Goal: Book appointment/travel/reservation

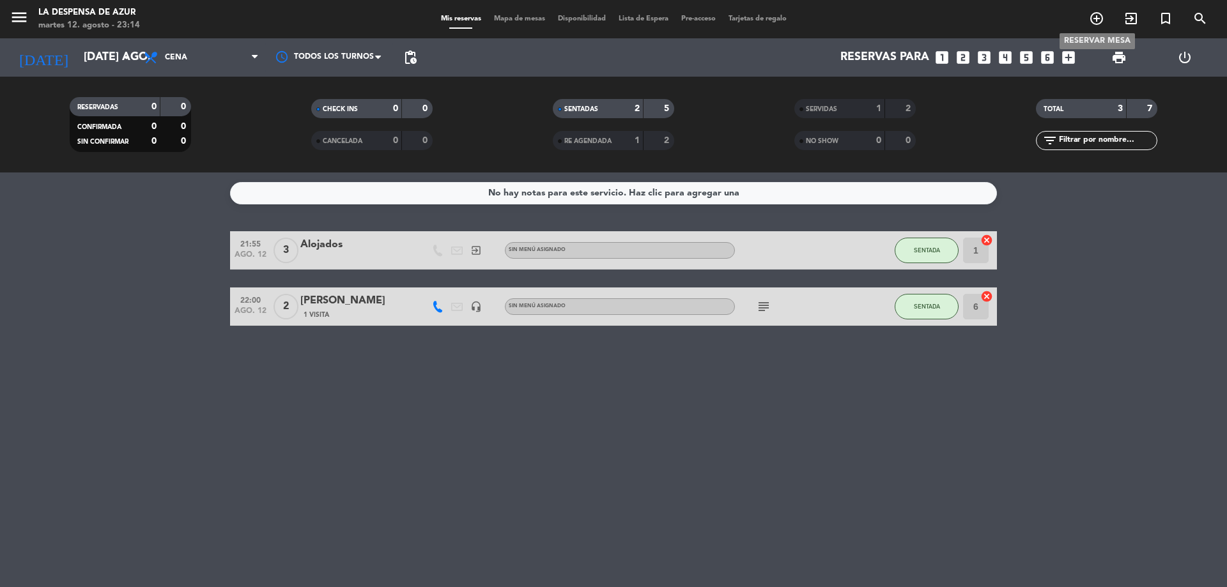
click at [1096, 19] on icon "add_circle_outline" at bounding box center [1096, 18] width 15 height 15
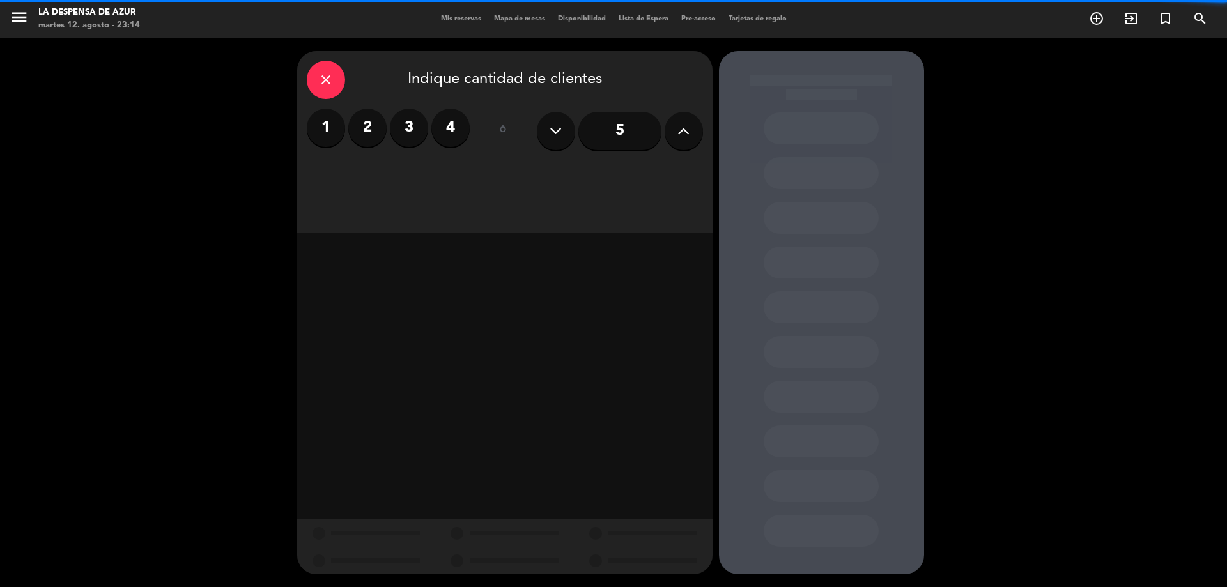
click at [376, 130] on label "2" at bounding box center [367, 128] width 38 height 38
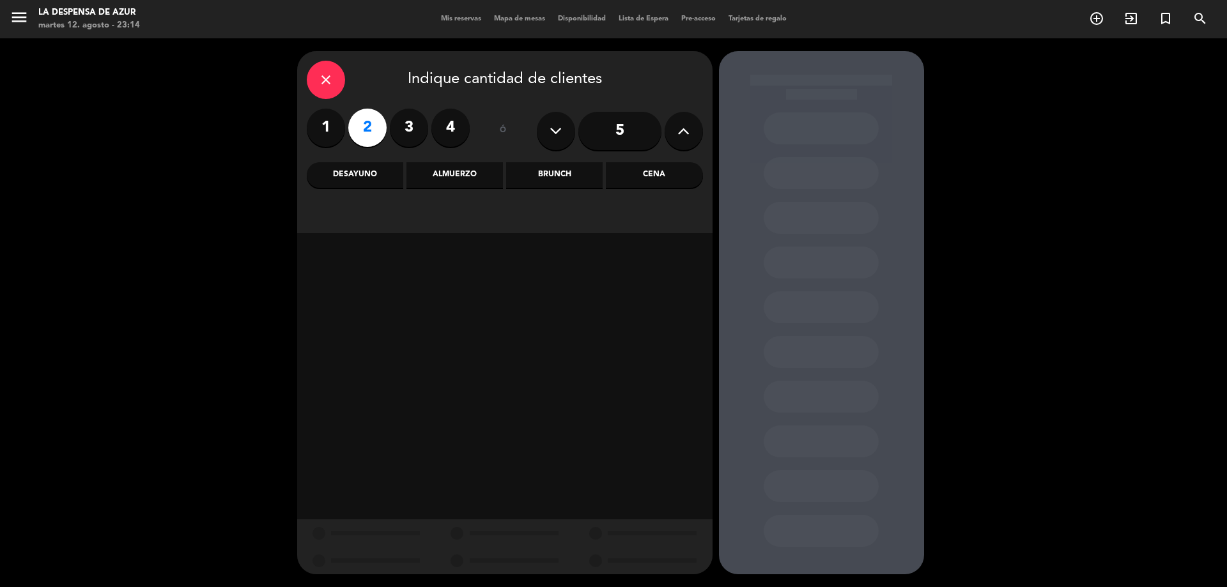
click at [566, 171] on div "Brunch" at bounding box center [554, 175] width 97 height 26
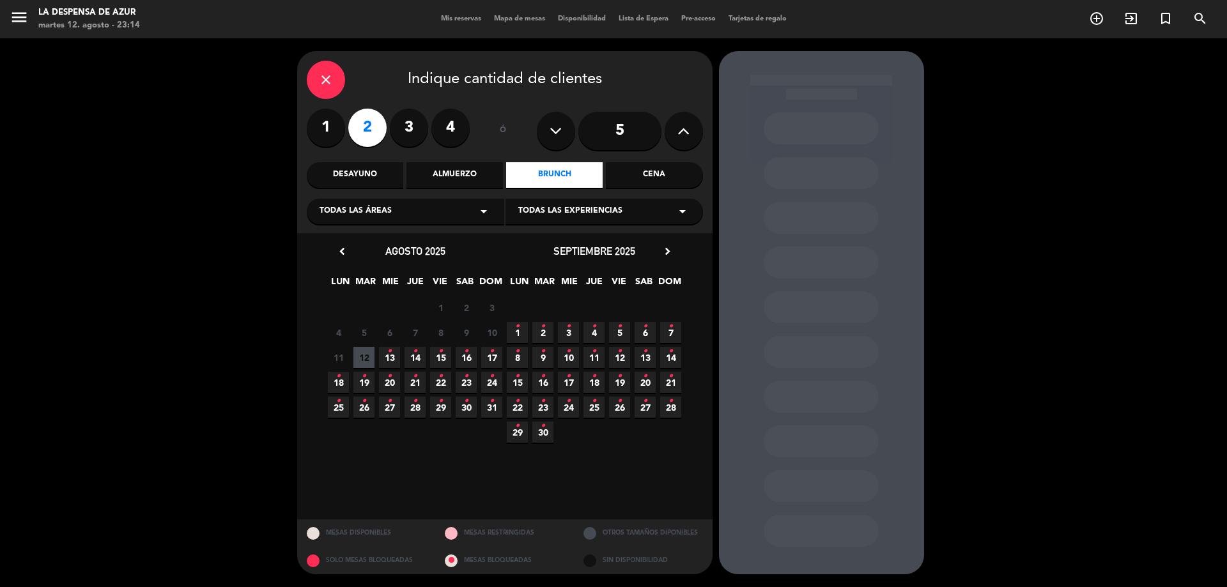
click at [444, 356] on span "15 •" at bounding box center [440, 357] width 21 height 21
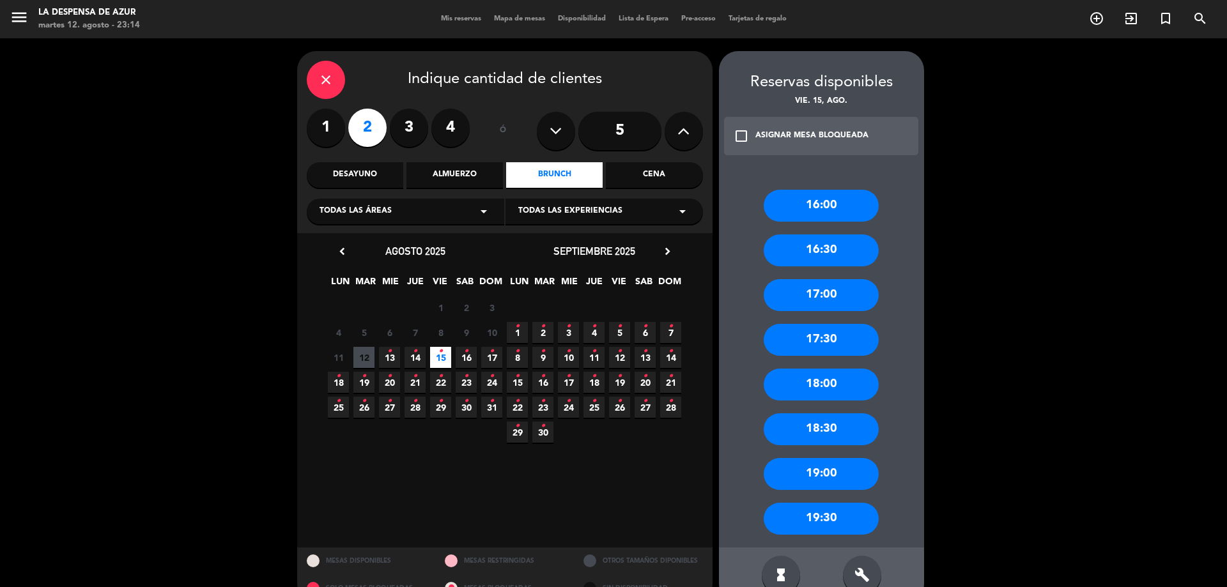
click at [826, 336] on div "17:30" at bounding box center [821, 340] width 115 height 32
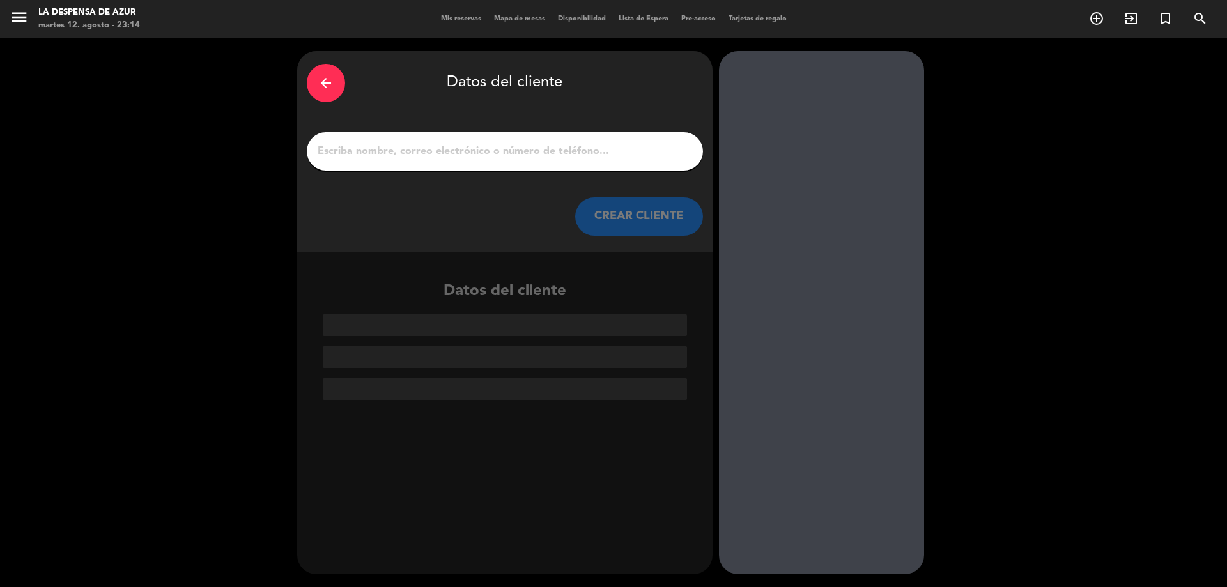
click at [510, 153] on input "1" at bounding box center [504, 152] width 377 height 18
paste input "[PERSON_NAME] [PHONE_NUMBER] // v-mktvdgmwunk"
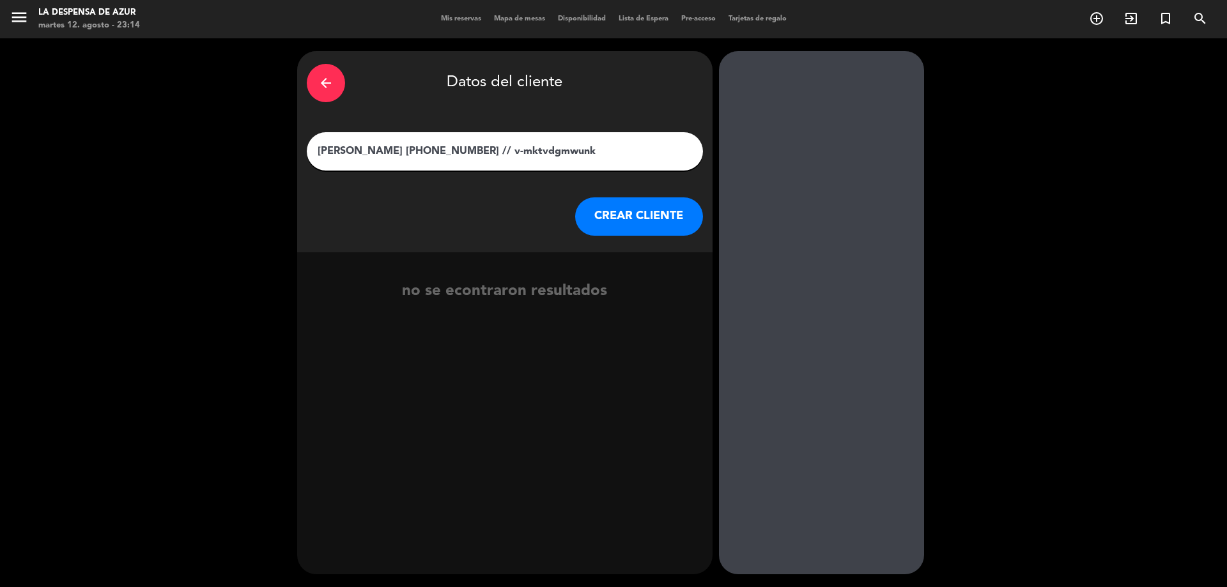
drag, startPoint x: 380, startPoint y: 150, endPoint x: 579, endPoint y: 158, distance: 198.9
click at [579, 158] on input "[PERSON_NAME] [PHONE_NUMBER] // v-mktvdgmwunk" at bounding box center [504, 152] width 377 height 18
type input "[PERSON_NAME]"
click at [637, 213] on button "CREAR CLIENTE" at bounding box center [639, 217] width 128 height 38
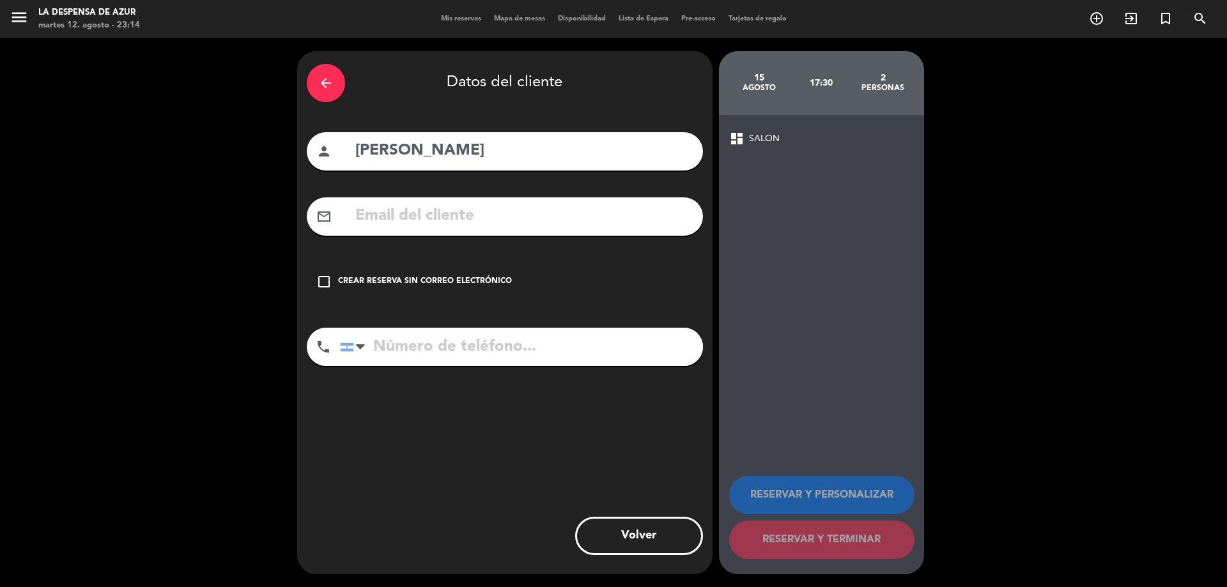
click at [409, 350] on input "tel" at bounding box center [521, 347] width 363 height 38
paste input "[PHONE_NUMBER] // v-mktvdgmwunk"
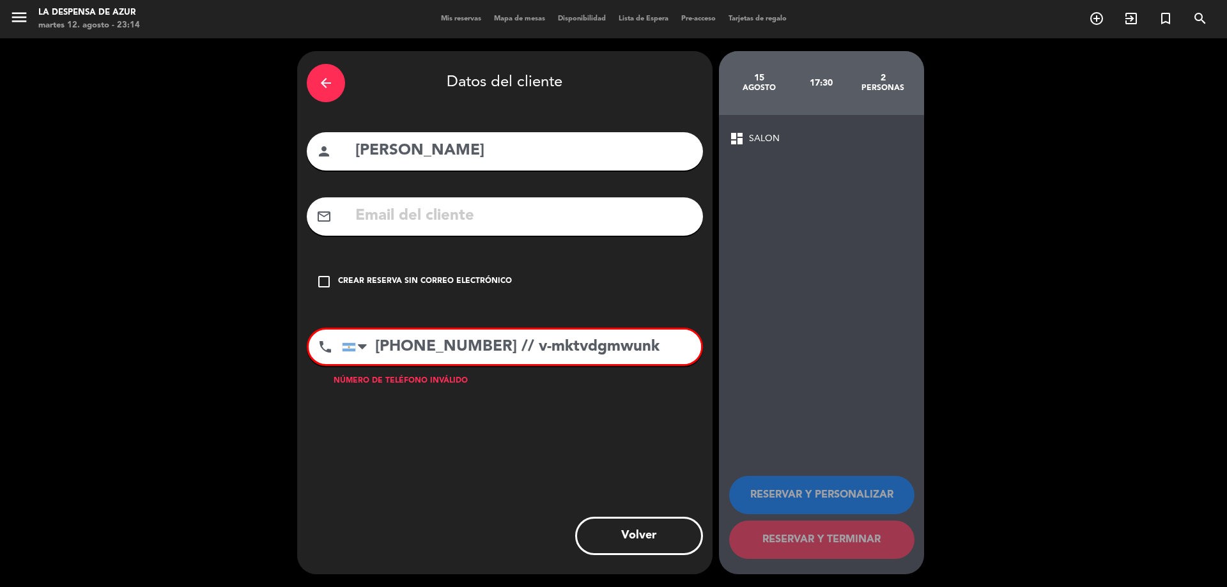
drag, startPoint x: 479, startPoint y: 348, endPoint x: 654, endPoint y: 362, distance: 175.7
click at [654, 362] on input "[PHONE_NUMBER] // v-mktvdgmwunk" at bounding box center [521, 347] width 359 height 35
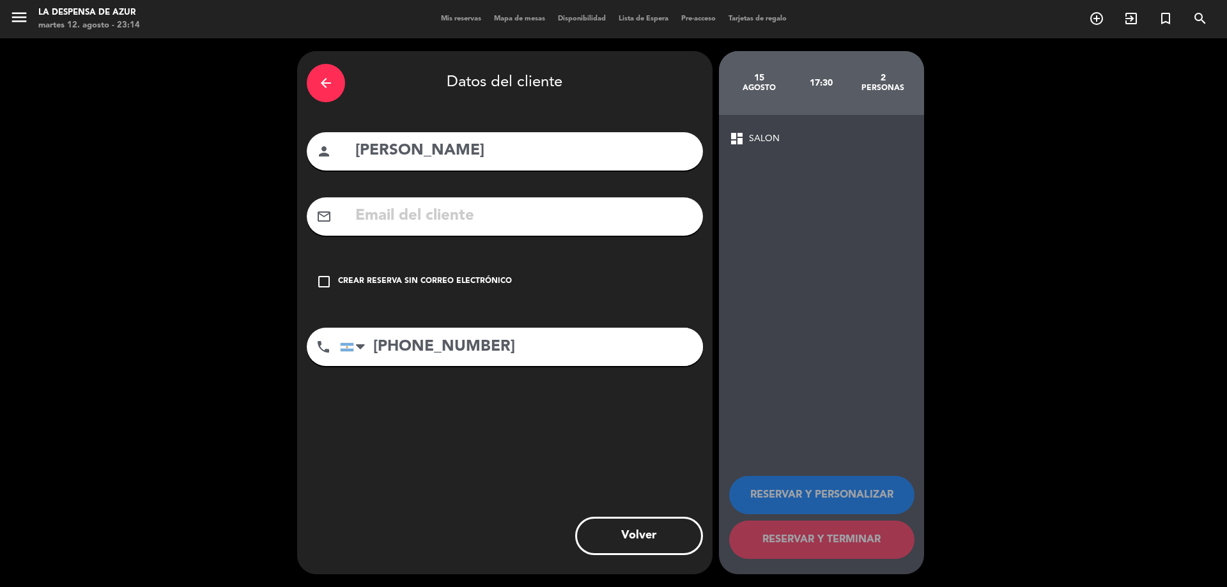
type input "[PHONE_NUMBER]"
click at [319, 279] on icon "check_box_outline_blank" at bounding box center [323, 281] width 15 height 15
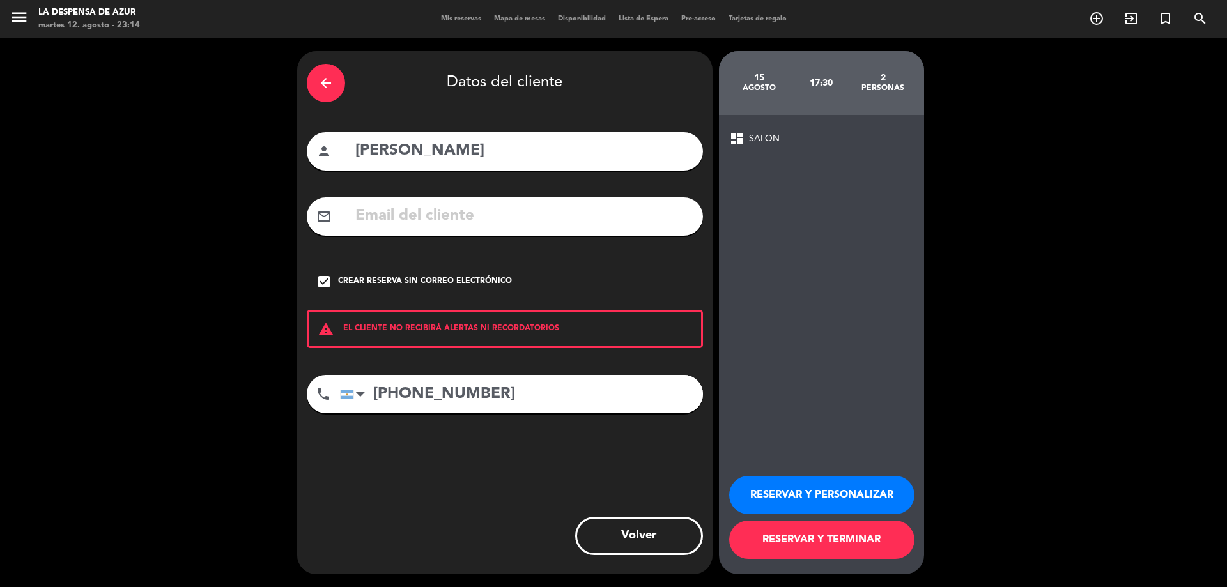
click at [842, 506] on button "RESERVAR Y PERSONALIZAR" at bounding box center [821, 495] width 185 height 38
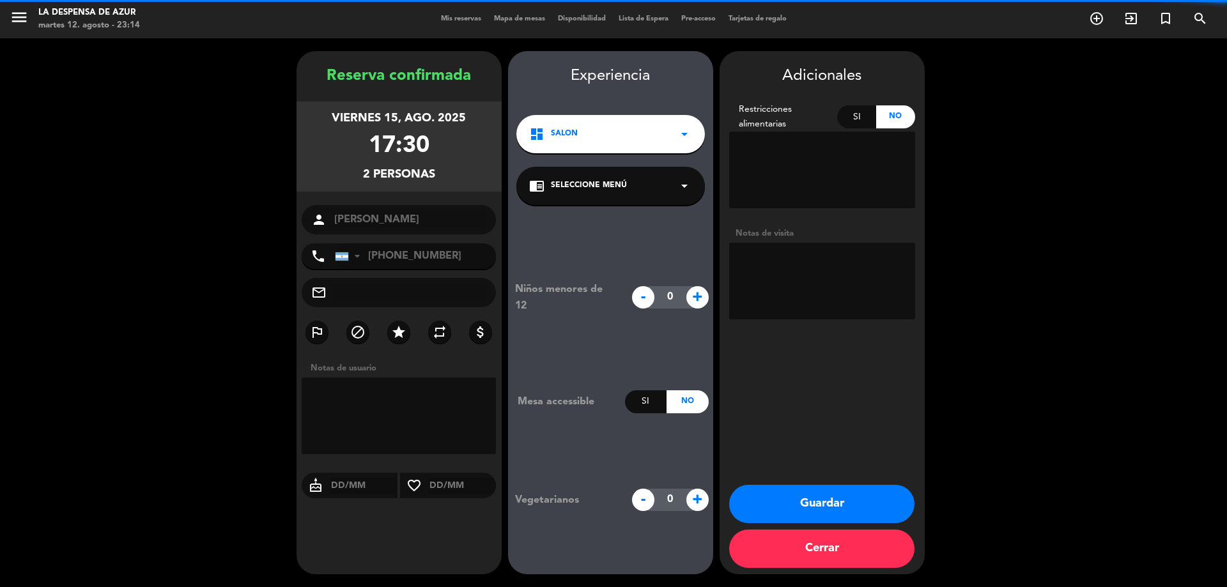
click at [768, 299] on textarea at bounding box center [822, 281] width 186 height 77
paste textarea "// v-mktvdgmwunk"
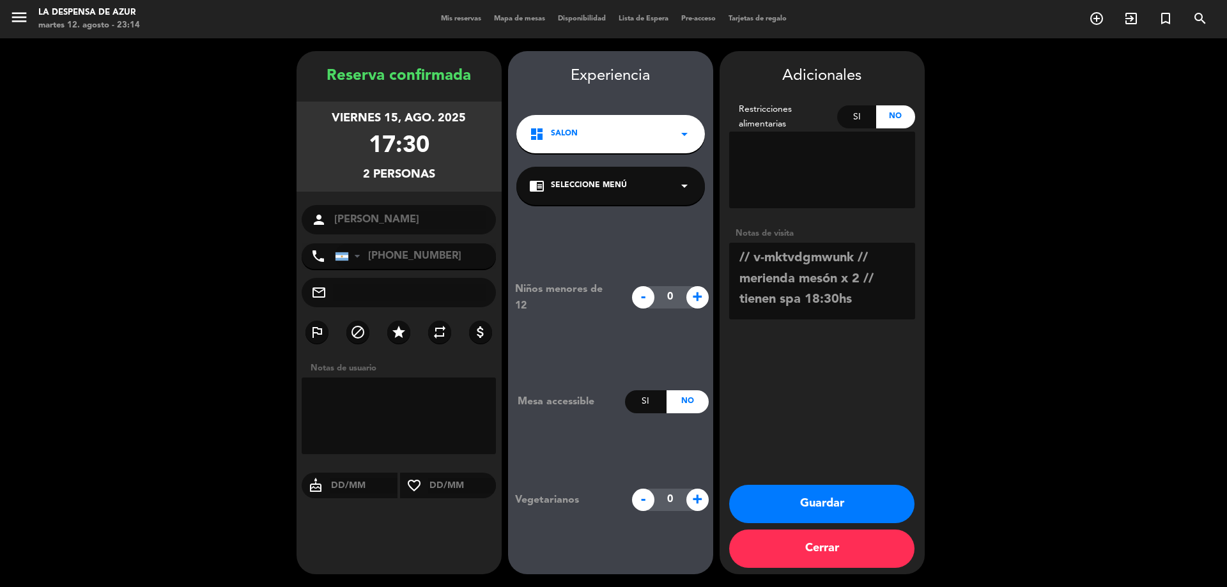
type textarea "// v-mktvdgmwunk // merienda mesón x 2 // tienen spa 18:30hs"
click at [826, 493] on button "Guardar" at bounding box center [821, 504] width 185 height 38
